Goal: Information Seeking & Learning: Find specific fact

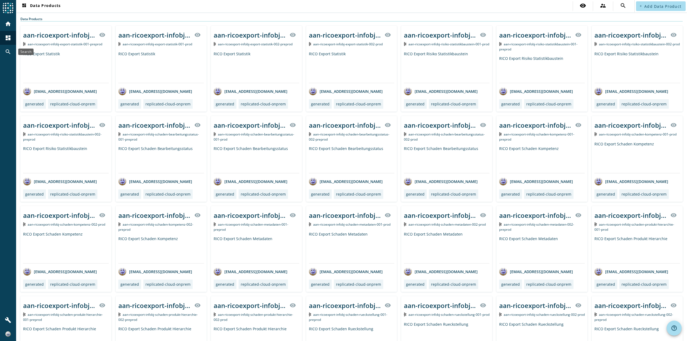
click at [4, 48] on div "search" at bounding box center [8, 52] width 14 height 14
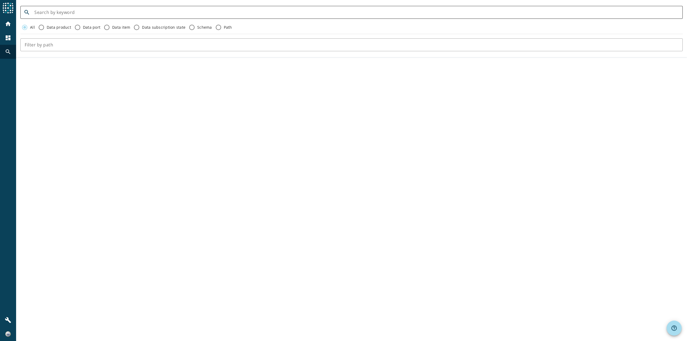
click at [63, 8] on div at bounding box center [356, 12] width 644 height 13
click at [66, 13] on input at bounding box center [356, 12] width 644 height 6
paste input "mcs-core-schaden-infobj-v2-preprod"
type input "mcs-core-schaden-infobj-v2-preprod"
click at [112, 17] on div "mcs-core-schaden-infobj-v2-preprod" at bounding box center [356, 12] width 644 height 13
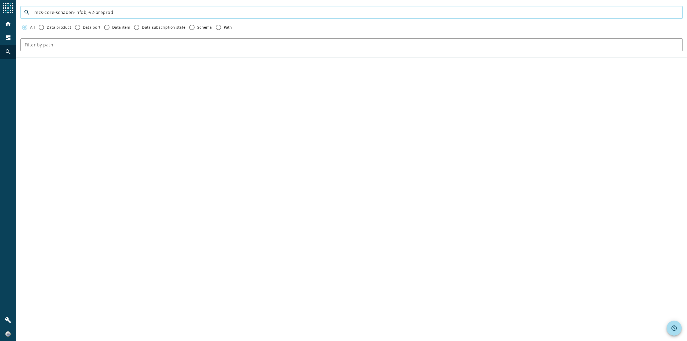
click at [114, 15] on input "mcs-core-schaden-infobj-v2-preprod" at bounding box center [356, 12] width 644 height 6
click at [15, 35] on div "dashboard" at bounding box center [8, 38] width 16 height 14
click at [10, 37] on mat-icon "dashboard" at bounding box center [8, 38] width 6 height 6
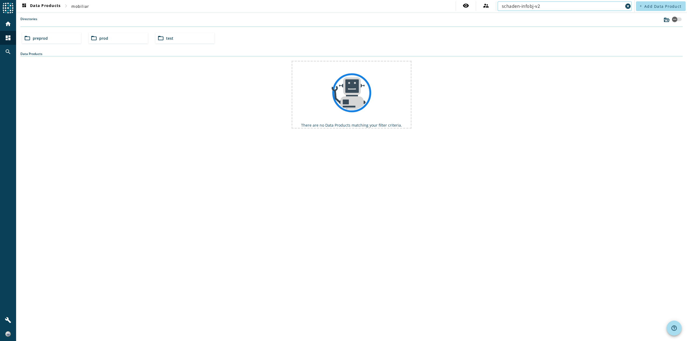
drag, startPoint x: 539, startPoint y: 8, endPoint x: 535, endPoint y: 8, distance: 3.2
click at [535, 8] on input "schaden-infobj-v2" at bounding box center [562, 6] width 121 height 6
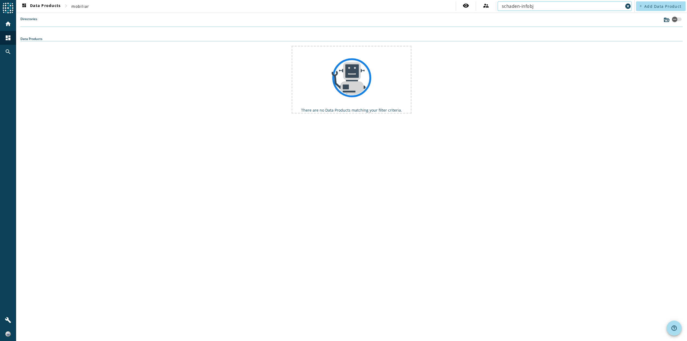
drag, startPoint x: 521, startPoint y: 7, endPoint x: 568, endPoint y: 6, distance: 47.8
click at [568, 6] on input "schaden-infobj" at bounding box center [562, 6] width 121 height 6
type input "schaden"
